Goal: Information Seeking & Learning: Learn about a topic

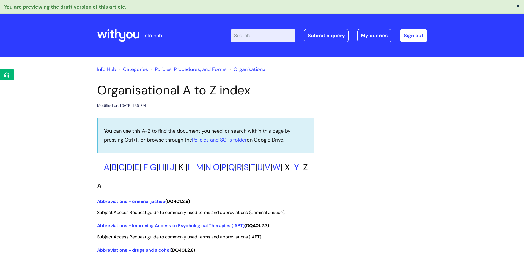
click at [222, 69] on link "Policies, Procedures, and Forms" at bounding box center [191, 69] width 72 height 7
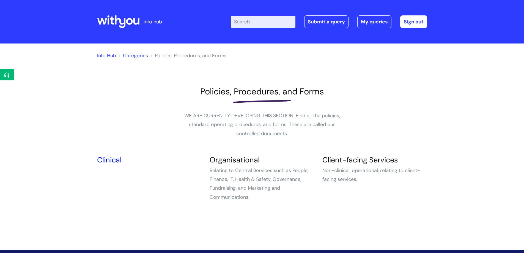
click at [107, 160] on link "Clinical" at bounding box center [109, 160] width 24 height 10
click at [392, 160] on link "Client-facing Services" at bounding box center [361, 160] width 76 height 10
click at [219, 161] on link "Organisational" at bounding box center [235, 160] width 50 height 10
click at [29, 86] on link "View on Helpdesk" at bounding box center [42, 86] width 58 height 10
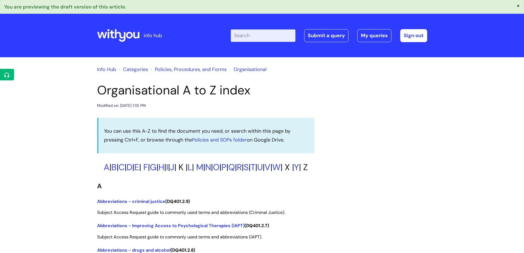
click at [214, 69] on link "Policies, Procedures, and Forms" at bounding box center [191, 69] width 72 height 7
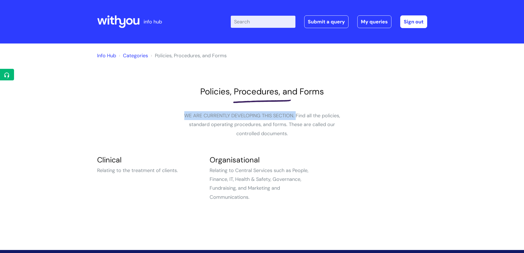
drag, startPoint x: 296, startPoint y: 114, endPoint x: 185, endPoint y: 113, distance: 111.5
click at [185, 113] on p "WE ARE CURRENTLY DEVELOPING THIS SECTION. Find all the policies, standard opera…" at bounding box center [262, 124] width 165 height 27
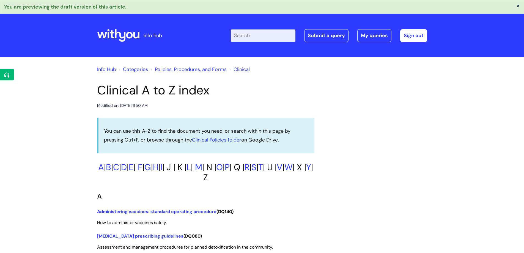
click at [159, 166] on link "H" at bounding box center [156, 167] width 6 height 11
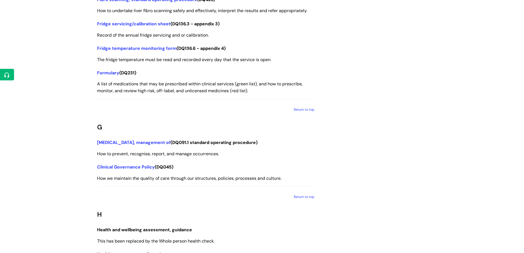
scroll to position [1679, 0]
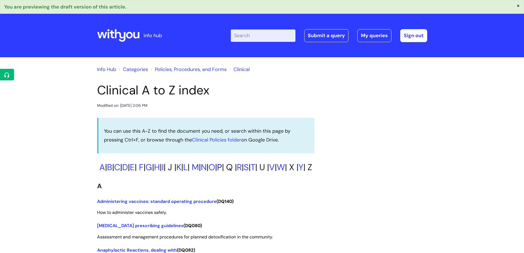
click at [222, 167] on link "P" at bounding box center [219, 167] width 5 height 11
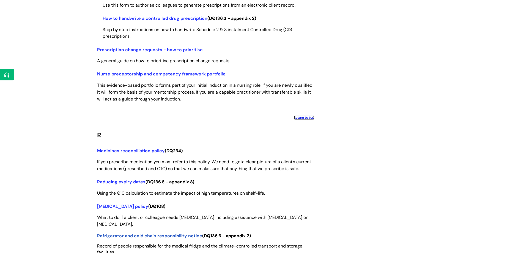
click at [312, 120] on link "Return to top" at bounding box center [304, 117] width 21 height 4
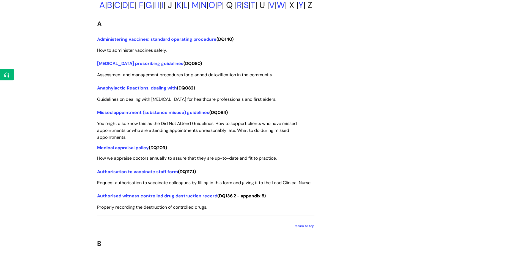
click at [207, 5] on link "N" at bounding box center [204, 4] width 6 height 11
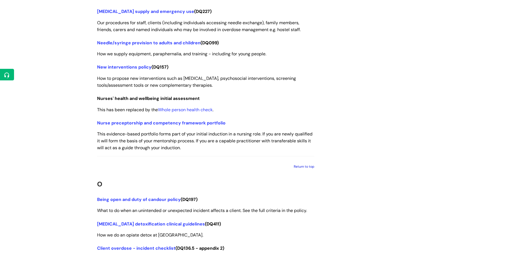
click at [302, 169] on link "Return to top" at bounding box center [304, 166] width 21 height 4
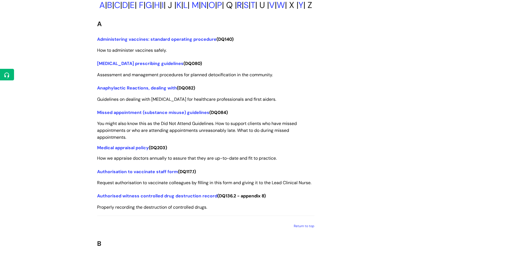
click at [242, 6] on link "R" at bounding box center [239, 4] width 5 height 11
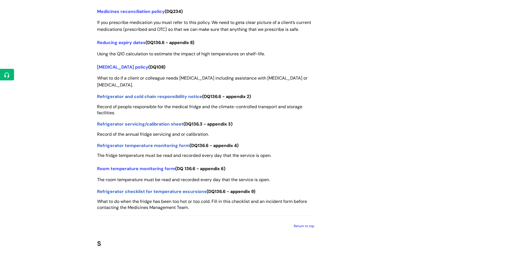
click at [303, 228] on link "Return to top" at bounding box center [304, 226] width 21 height 4
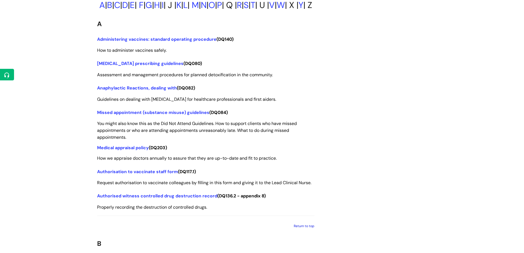
click at [297, 228] on link "Return to top" at bounding box center [304, 226] width 21 height 4
click at [299, 228] on link "Return to top" at bounding box center [304, 226] width 21 height 4
click at [242, 5] on link "R" at bounding box center [239, 4] width 5 height 11
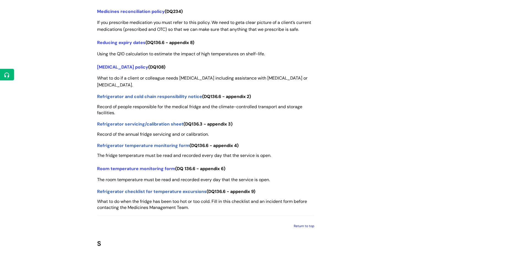
click at [305, 228] on link "Return to top" at bounding box center [304, 226] width 21 height 4
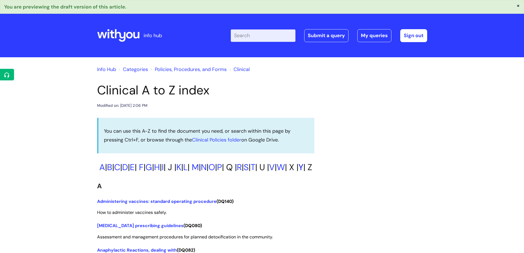
click at [299, 173] on link "Y" at bounding box center [301, 167] width 5 height 11
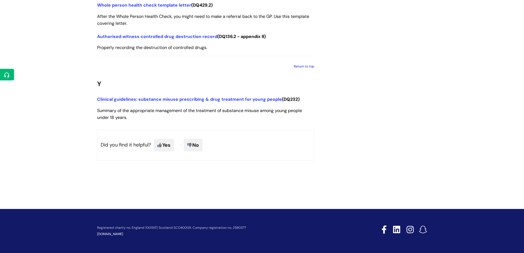
click at [306, 67] on link "Return to top" at bounding box center [304, 66] width 21 height 4
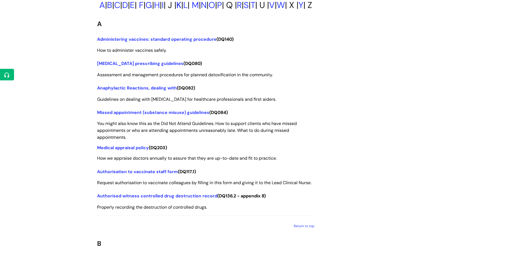
click at [181, 6] on link "K" at bounding box center [178, 4] width 5 height 11
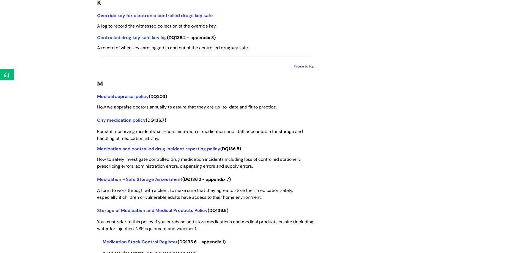
click at [300, 69] on link "Return to top" at bounding box center [304, 66] width 21 height 4
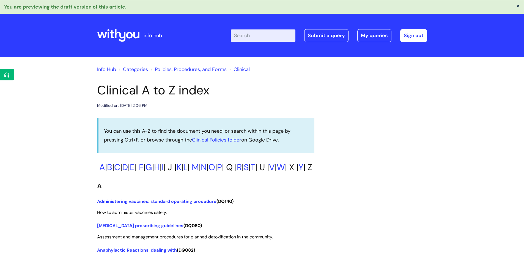
click at [204, 71] on link "Policies, Procedures, and Forms" at bounding box center [191, 69] width 72 height 7
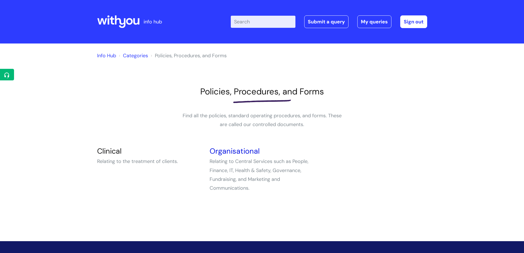
click at [241, 150] on link "Organisational" at bounding box center [235, 151] width 50 height 10
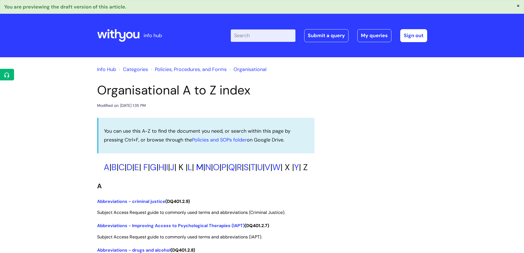
click at [203, 167] on link "M" at bounding box center [199, 167] width 7 height 11
